Goal: Information Seeking & Learning: Learn about a topic

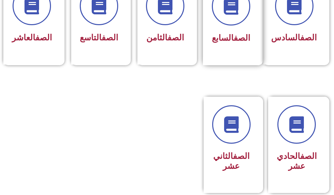
scroll to position [430, 0]
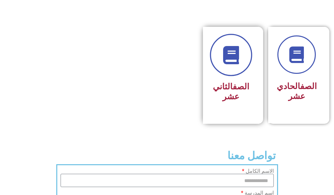
click at [238, 64] on icon at bounding box center [231, 55] width 18 height 18
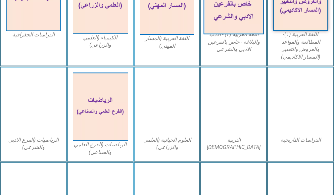
scroll to position [232, 0]
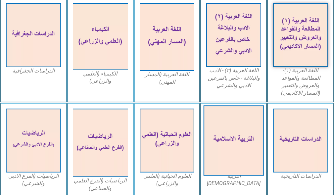
click at [240, 124] on img at bounding box center [233, 140] width 60 height 70
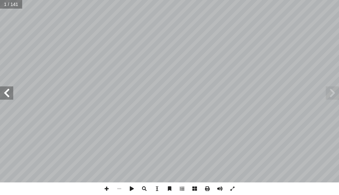
click at [4, 91] on span at bounding box center [6, 92] width 13 height 13
click at [141, 190] on span at bounding box center [144, 188] width 13 height 13
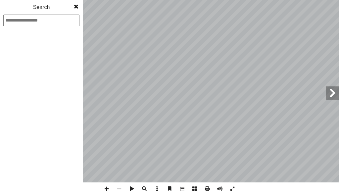
click at [146, 191] on span at bounding box center [144, 188] width 13 height 13
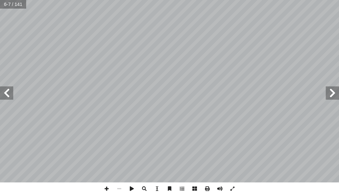
click at [146, 191] on span at bounding box center [144, 188] width 13 height 13
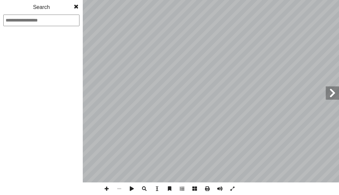
click at [146, 191] on span at bounding box center [144, 188] width 13 height 13
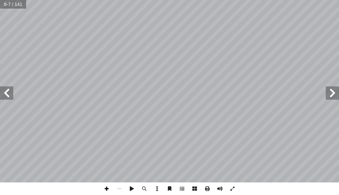
click at [107, 188] on span at bounding box center [106, 188] width 13 height 13
click at [107, 186] on span at bounding box center [106, 188] width 13 height 13
click at [107, 187] on span at bounding box center [106, 188] width 13 height 13
click at [119, 188] on span at bounding box center [119, 188] width 13 height 13
click at [104, 188] on span at bounding box center [106, 188] width 13 height 13
